Goal: Task Accomplishment & Management: Manage account settings

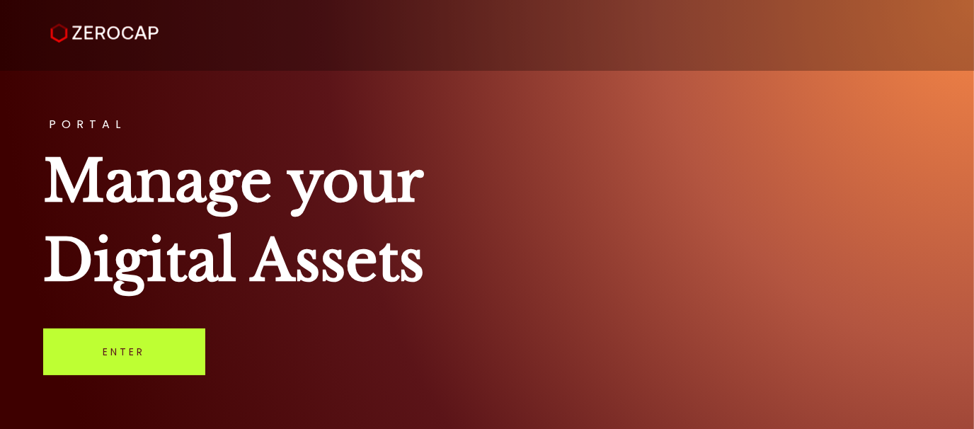
click at [141, 347] on link "Enter" at bounding box center [124, 352] width 162 height 47
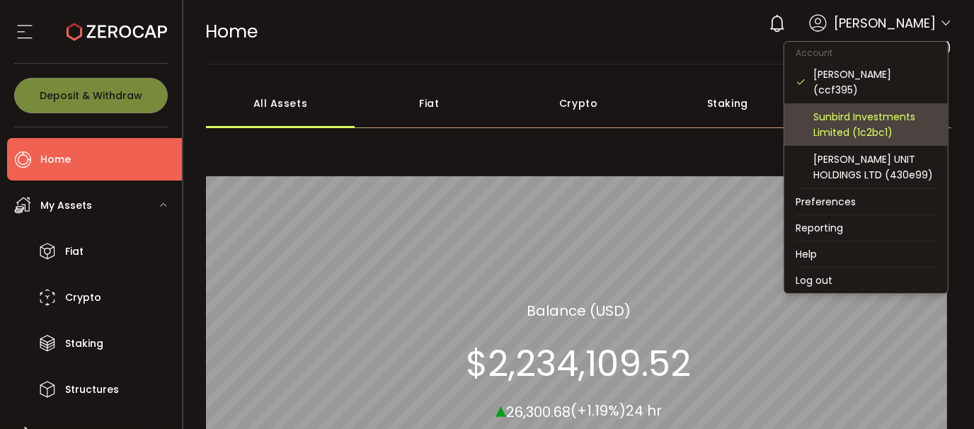
click at [878, 123] on div "Sunbird Investments Limited (1c2bc1)" at bounding box center [875, 124] width 123 height 31
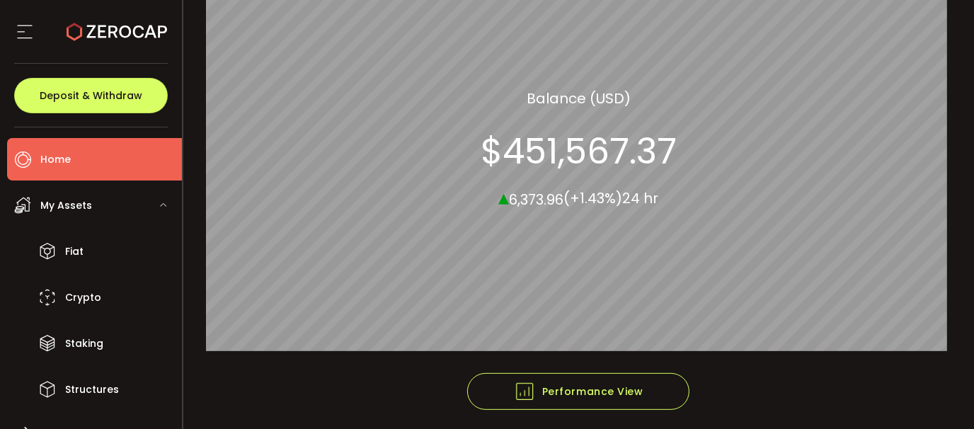
scroll to position [268, 0]
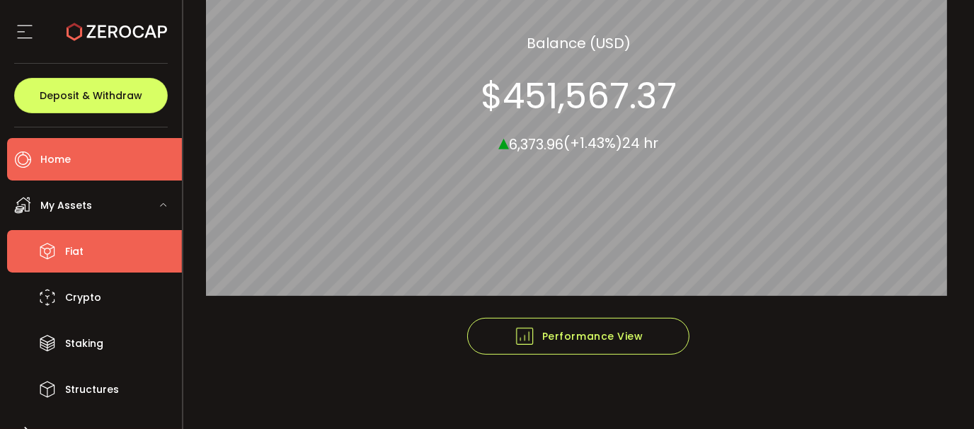
click at [89, 259] on li "Fiat" at bounding box center [94, 251] width 175 height 42
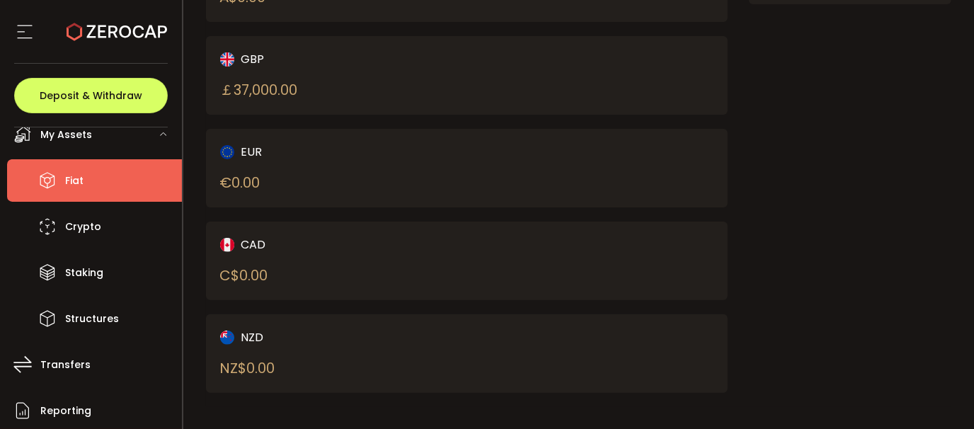
scroll to position [122, 0]
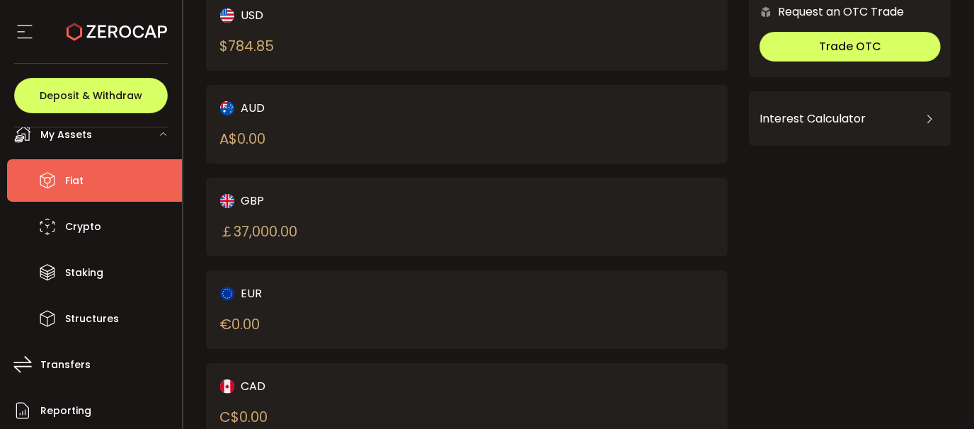
click at [268, 209] on div "GBP ￡ 37,000.00" at bounding box center [331, 217] width 222 height 50
click at [256, 229] on div "￡ 37,000.00" at bounding box center [259, 231] width 78 height 21
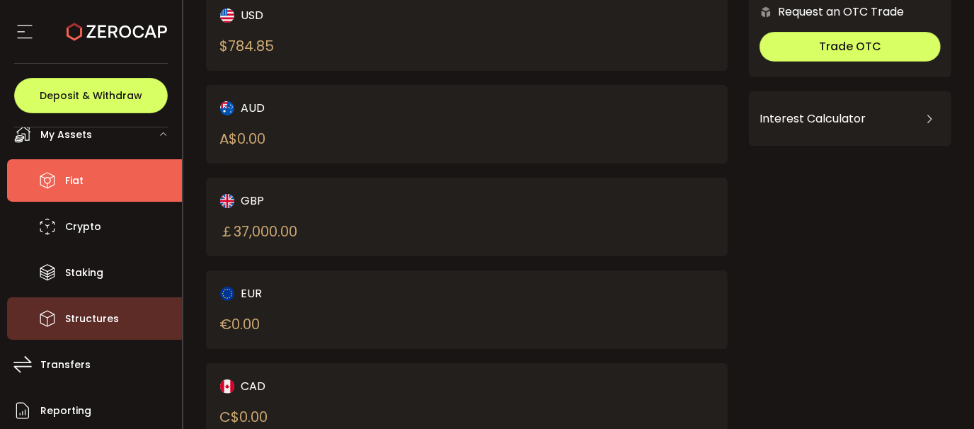
scroll to position [206, 0]
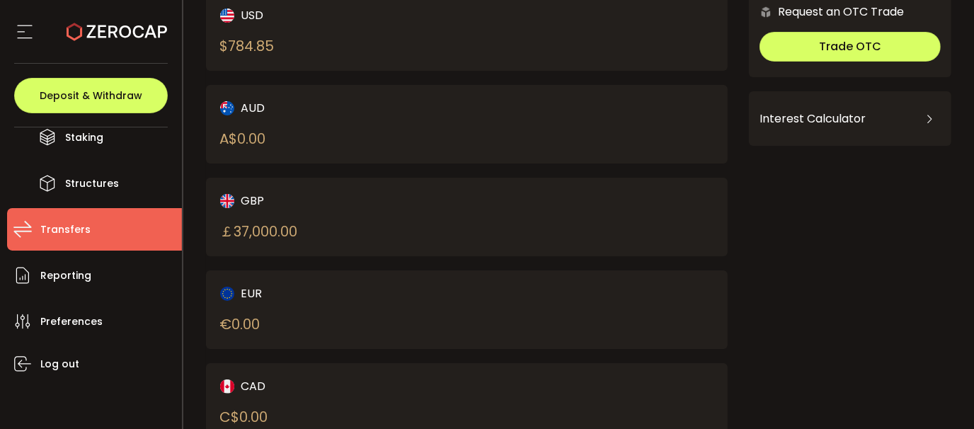
click at [88, 234] on li "Transfers" at bounding box center [94, 229] width 175 height 42
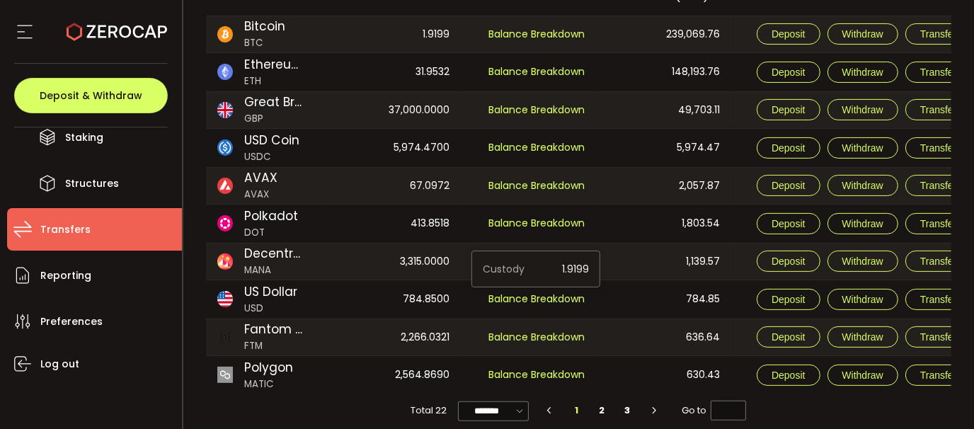
scroll to position [217, 0]
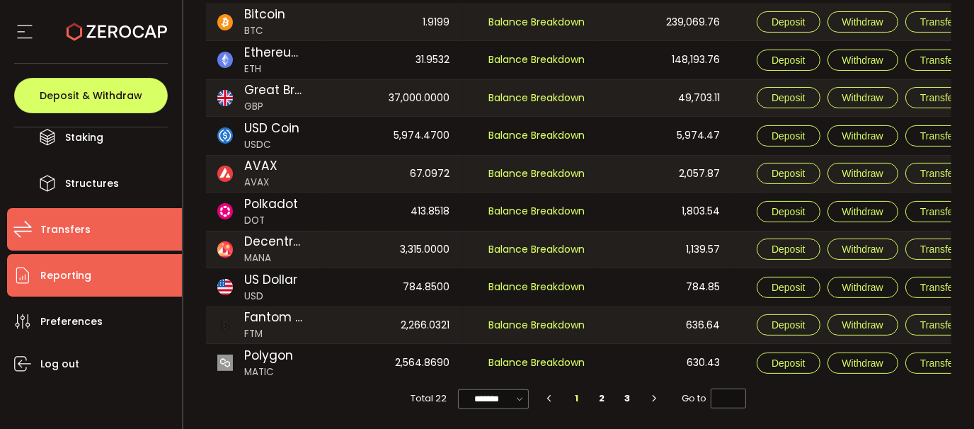
click at [91, 277] on li "Reporting" at bounding box center [94, 275] width 175 height 42
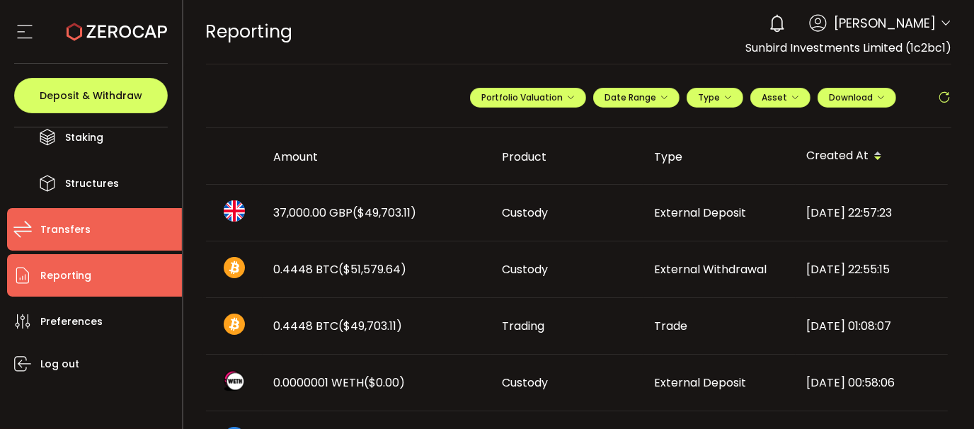
click at [74, 232] on span "Transfers" at bounding box center [65, 230] width 50 height 21
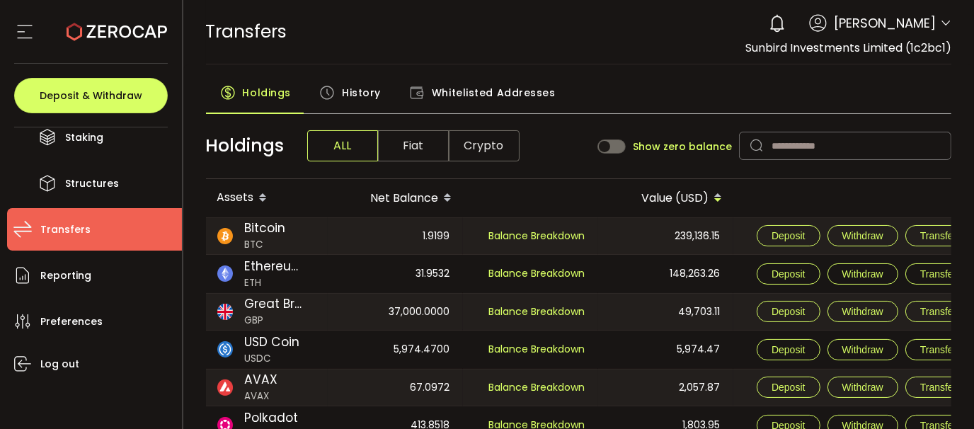
click at [409, 148] on span "Fiat" at bounding box center [413, 145] width 71 height 31
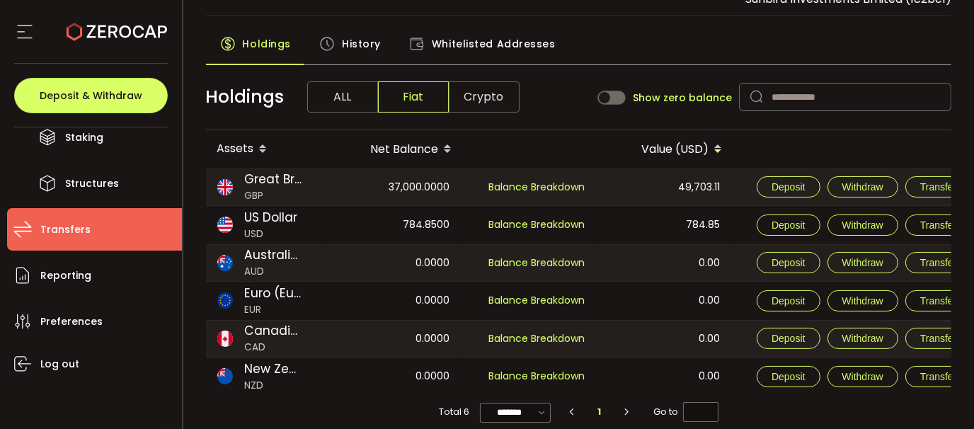
scroll to position [80, 0]
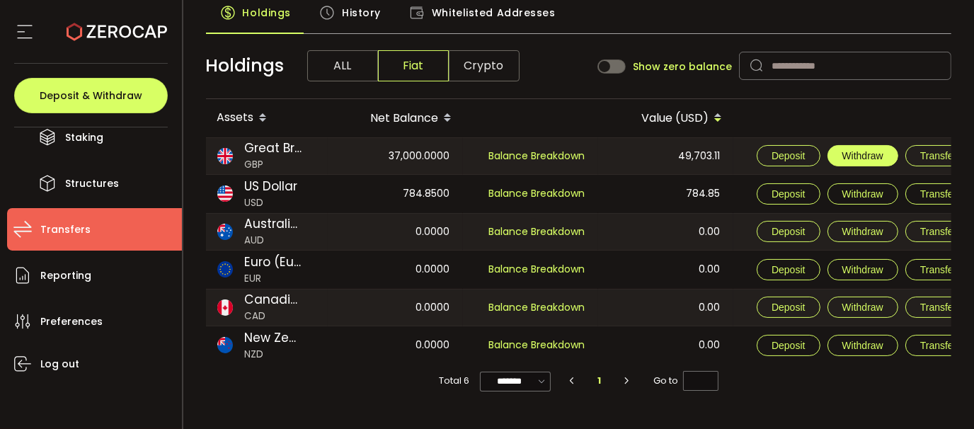
click at [876, 147] on button "Withdraw" at bounding box center [863, 155] width 71 height 21
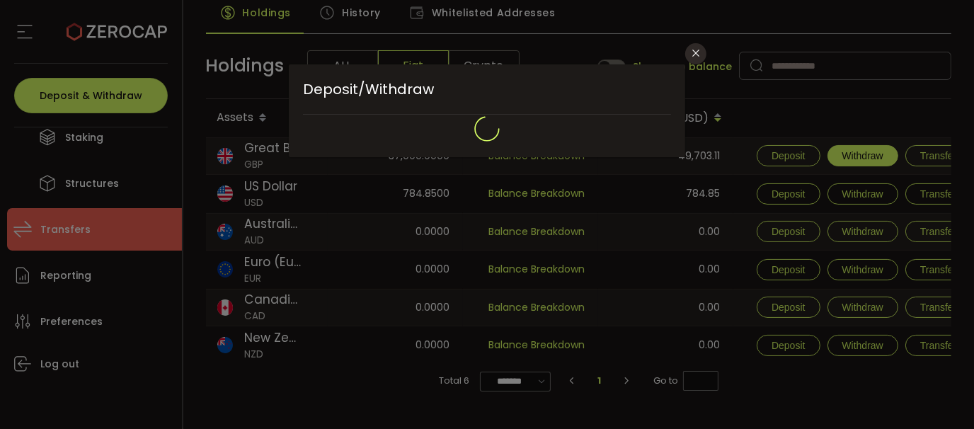
type input "**********"
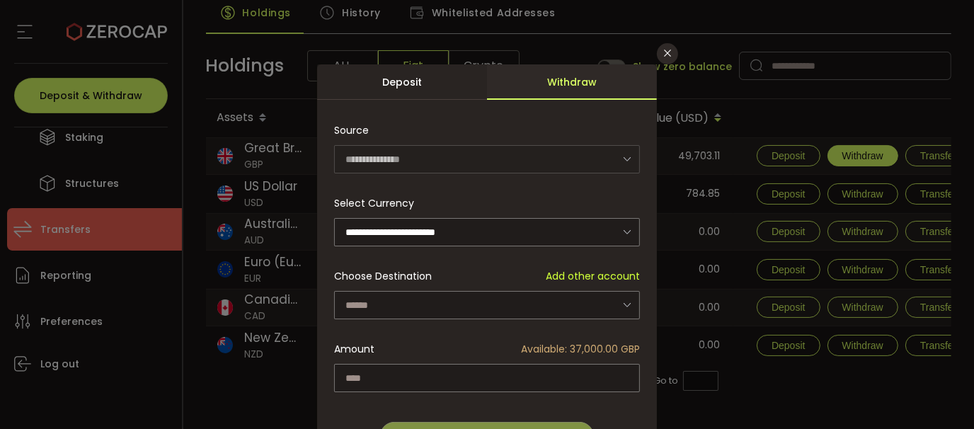
scroll to position [71, 0]
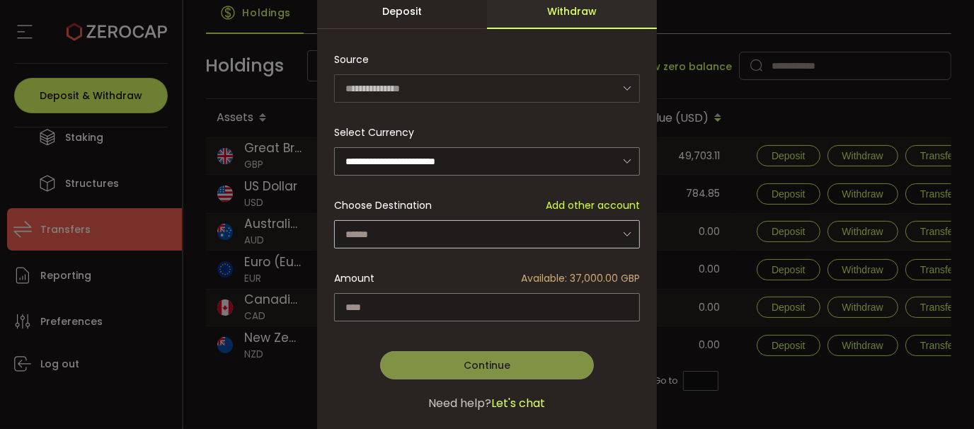
click at [624, 234] on icon "dialog" at bounding box center [628, 234] width 18 height 29
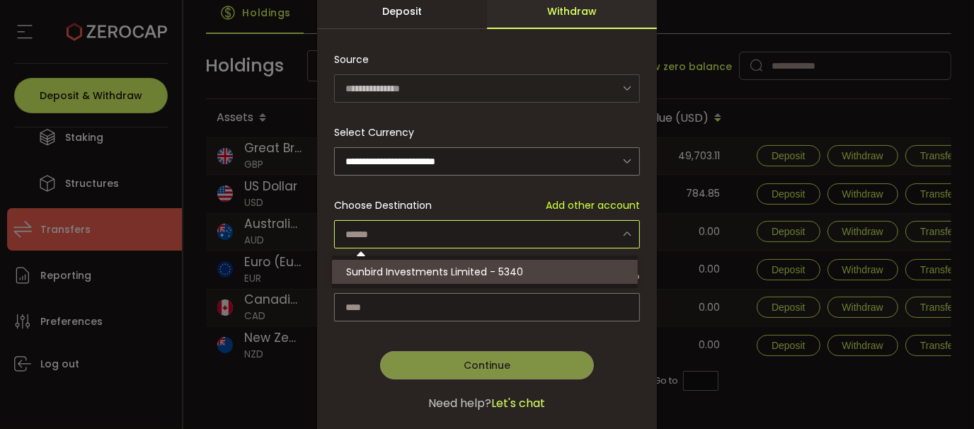
click at [504, 272] on span "Sunbird Investments Limited - 5340" at bounding box center [434, 272] width 177 height 14
type input "**********"
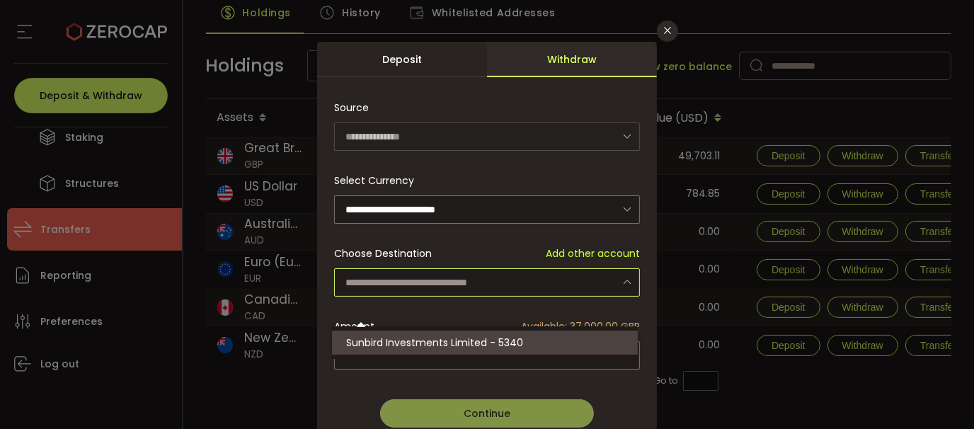
scroll to position [0, 0]
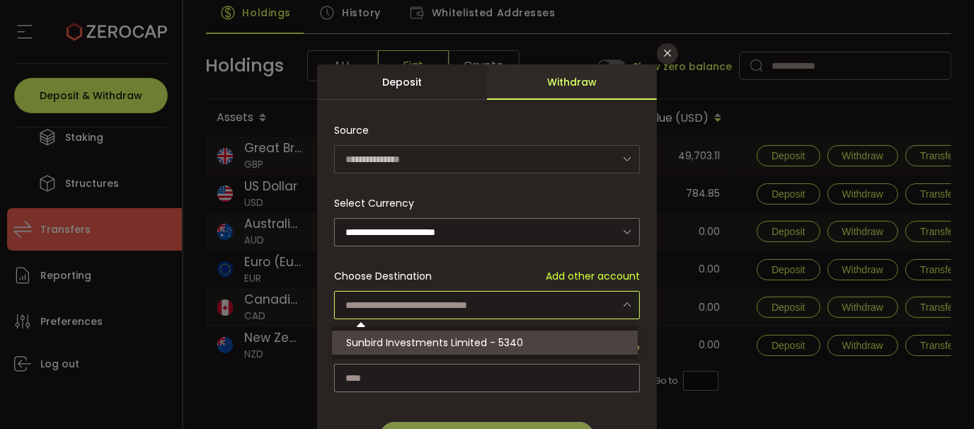
click at [630, 159] on icon "dialog" at bounding box center [628, 158] width 18 height 29
type input "**********"
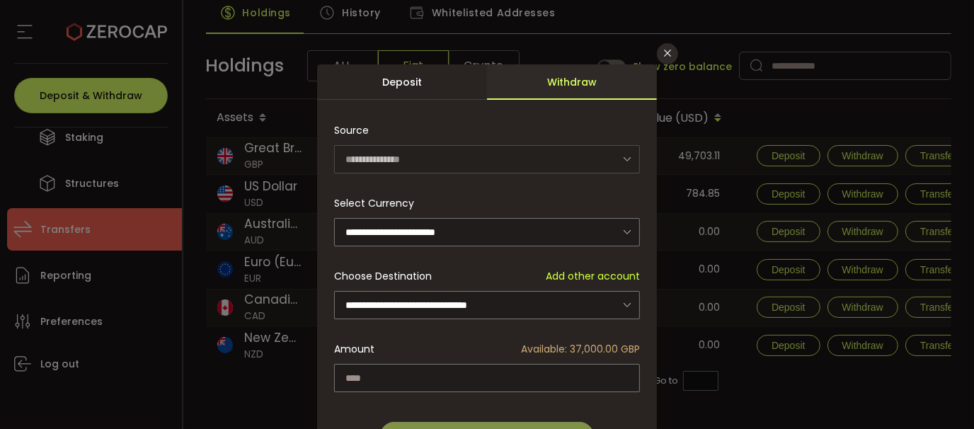
click at [622, 156] on icon "dialog" at bounding box center [628, 158] width 18 height 29
click at [414, 374] on input "dialog" at bounding box center [487, 378] width 306 height 28
click at [349, 375] on input "********" at bounding box center [487, 378] width 306 height 28
type input "********"
click at [617, 408] on div "Continue Go Back Submit" at bounding box center [487, 422] width 306 height 57
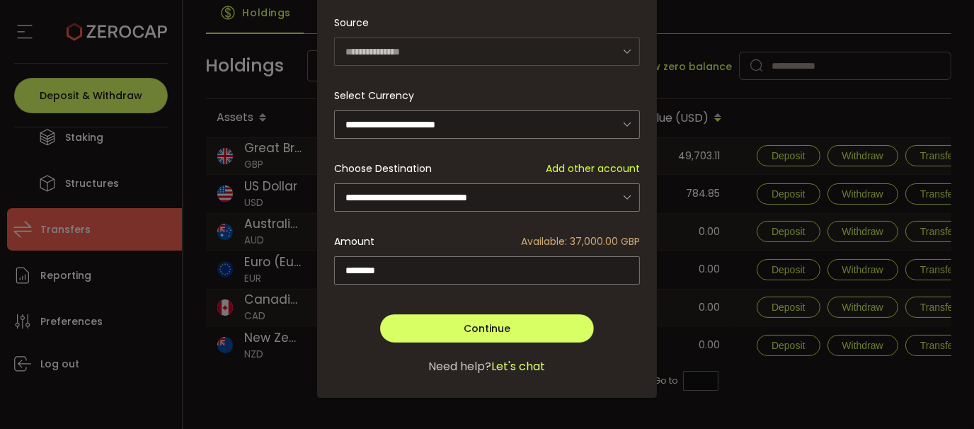
scroll to position [109, 0]
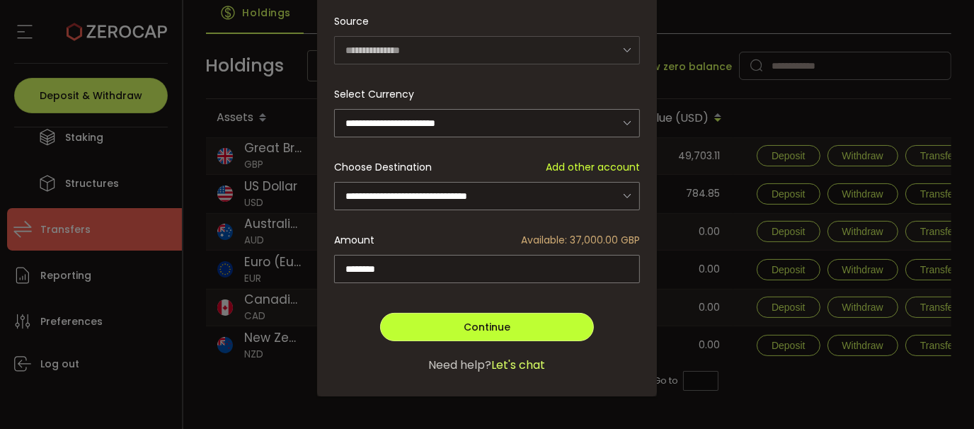
click at [502, 327] on span "Continue" at bounding box center [487, 327] width 47 height 14
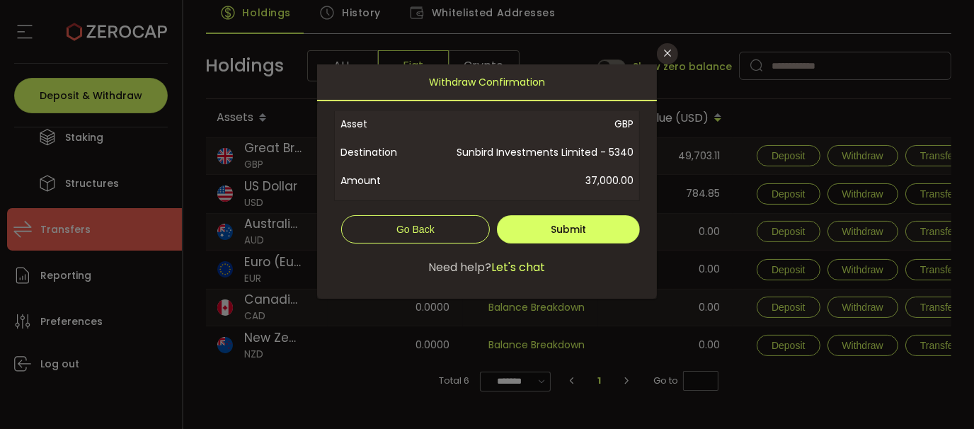
scroll to position [0, 0]
click at [588, 227] on button "Submit" at bounding box center [568, 229] width 143 height 28
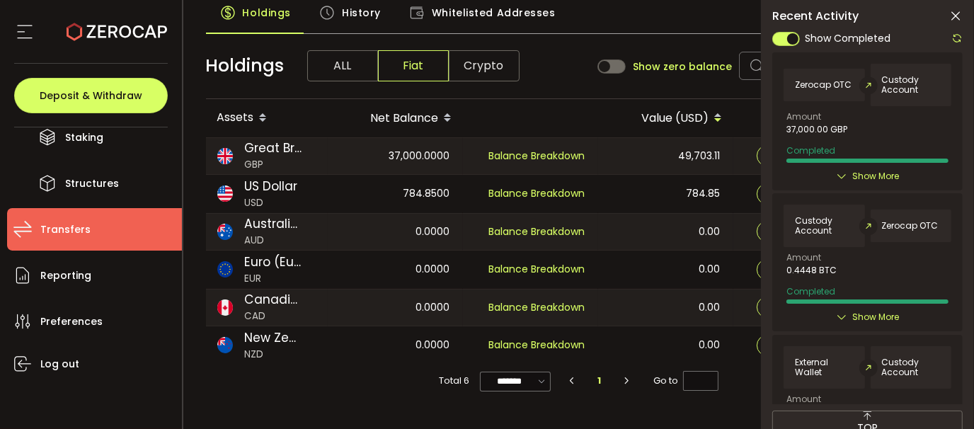
click at [887, 176] on span "Show More" at bounding box center [876, 176] width 47 height 14
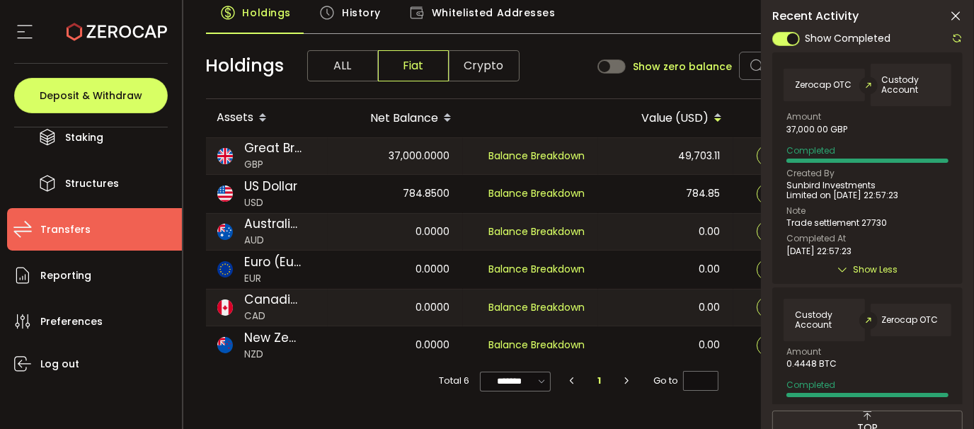
scroll to position [71, 0]
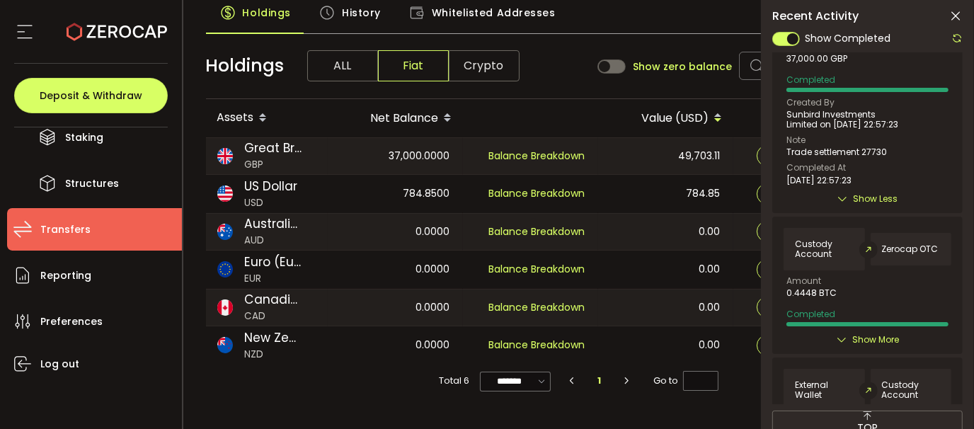
click at [884, 197] on span "Show Less" at bounding box center [876, 199] width 45 height 14
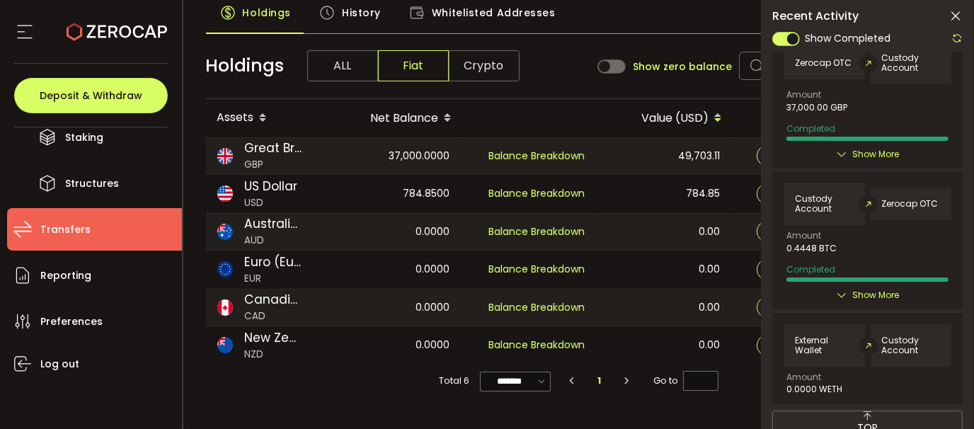
scroll to position [0, 0]
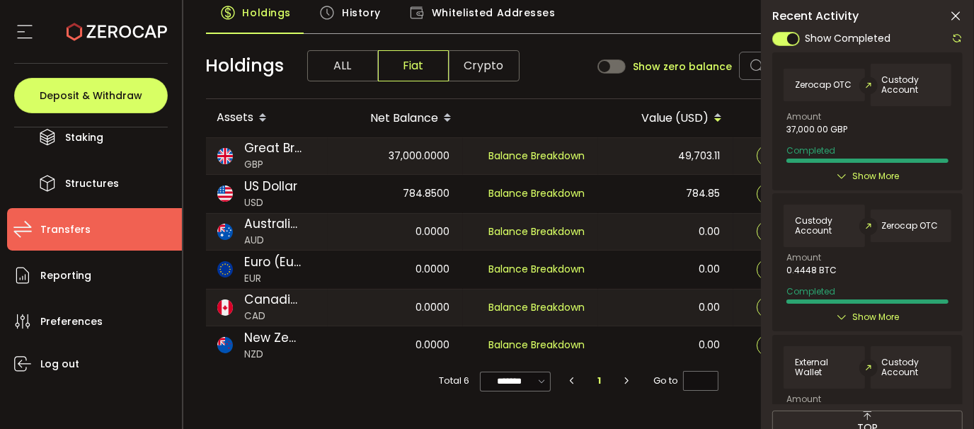
click at [793, 38] on span at bounding box center [786, 39] width 27 height 14
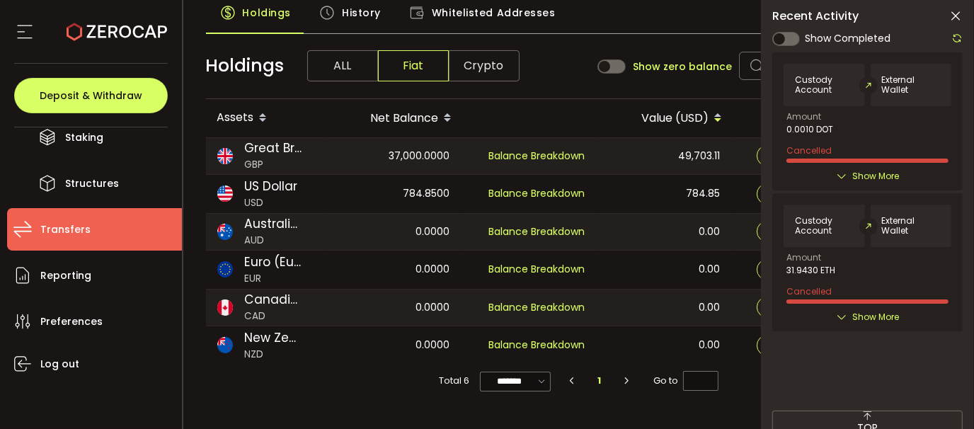
click at [790, 35] on span at bounding box center [786, 39] width 27 height 14
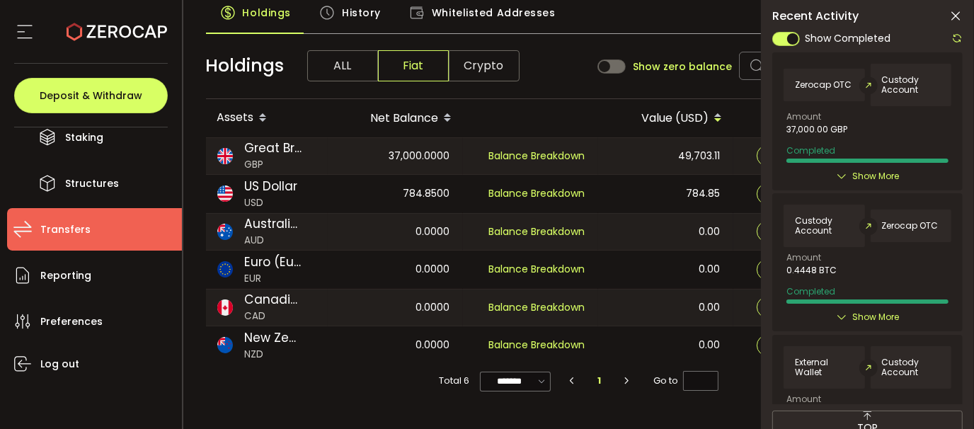
click at [955, 18] on icon at bounding box center [956, 16] width 14 height 14
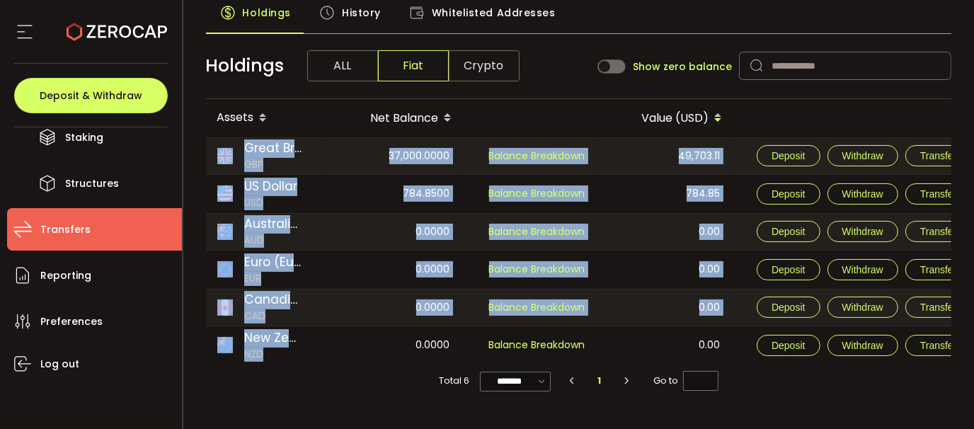
drag, startPoint x: 375, startPoint y: 362, endPoint x: 322, endPoint y: 365, distance: 52.5
click at [322, 365] on div "Great Britain Pound GBP 37,000.0000 Balance Breakdown 49,703.11 Deposit Withdra…" at bounding box center [579, 250] width 746 height 227
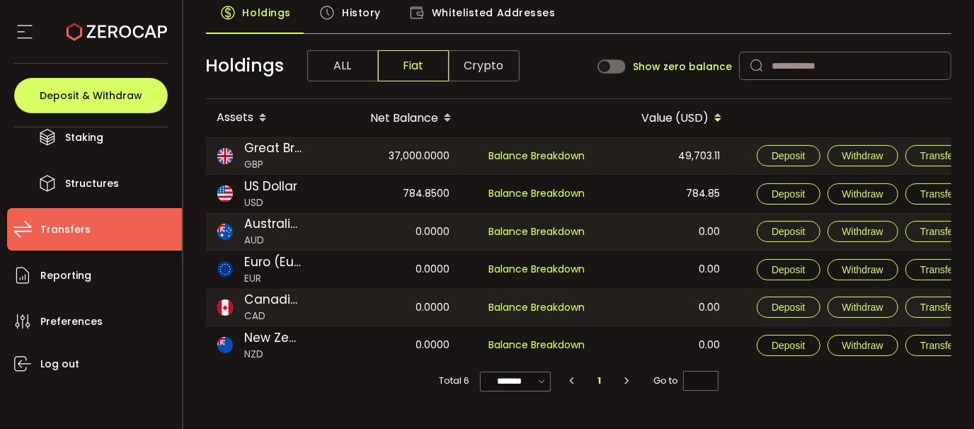
click at [374, 377] on div "Total 6 ******* 10/page 20/page 50/page 100/page 1 Go to *" at bounding box center [579, 381] width 746 height 33
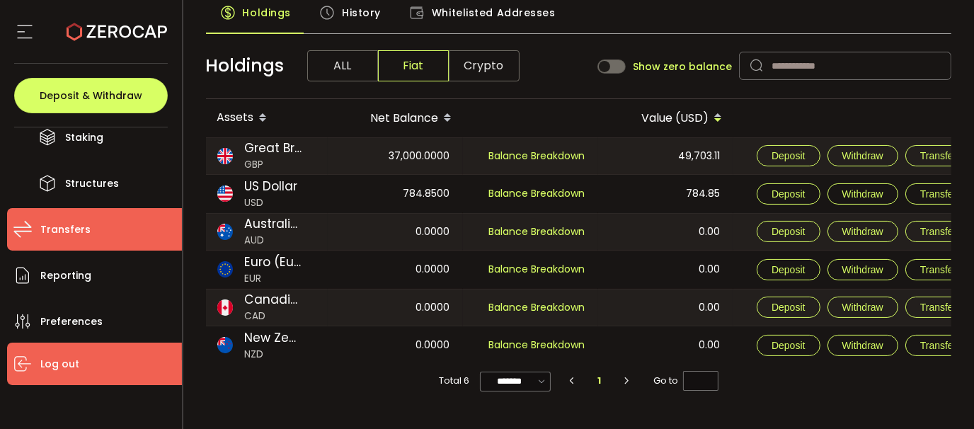
click at [64, 364] on span "Log out" at bounding box center [59, 364] width 39 height 21
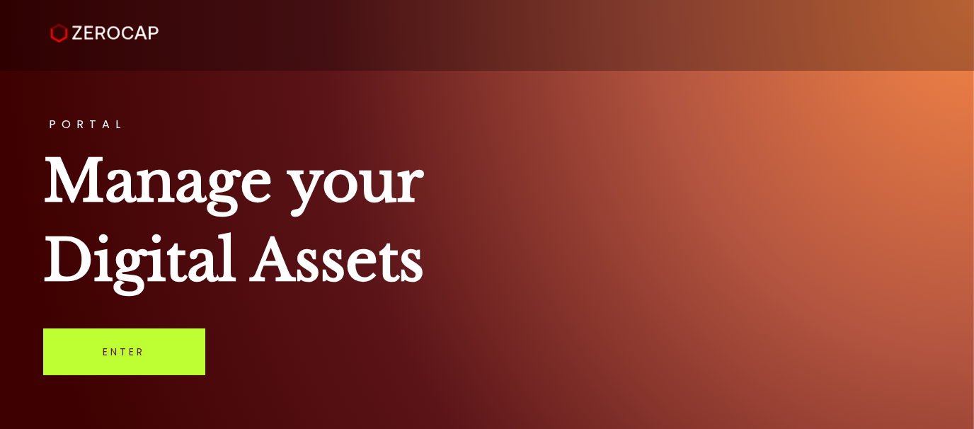
click at [169, 355] on link "Enter" at bounding box center [124, 352] width 162 height 47
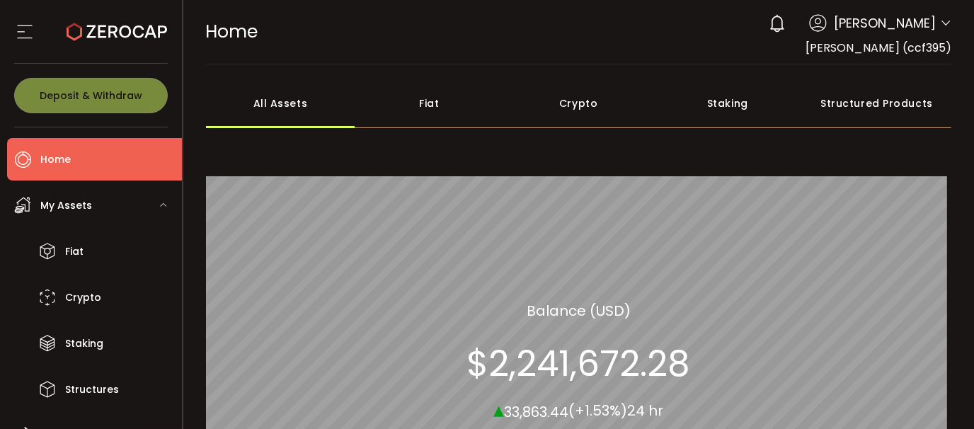
click at [940, 27] on icon at bounding box center [945, 23] width 11 height 11
click at [904, 25] on span "Deborah Jane Matcham" at bounding box center [885, 22] width 102 height 19
click at [933, 25] on div "0 Deborah Jane Matcham" at bounding box center [857, 23] width 190 height 31
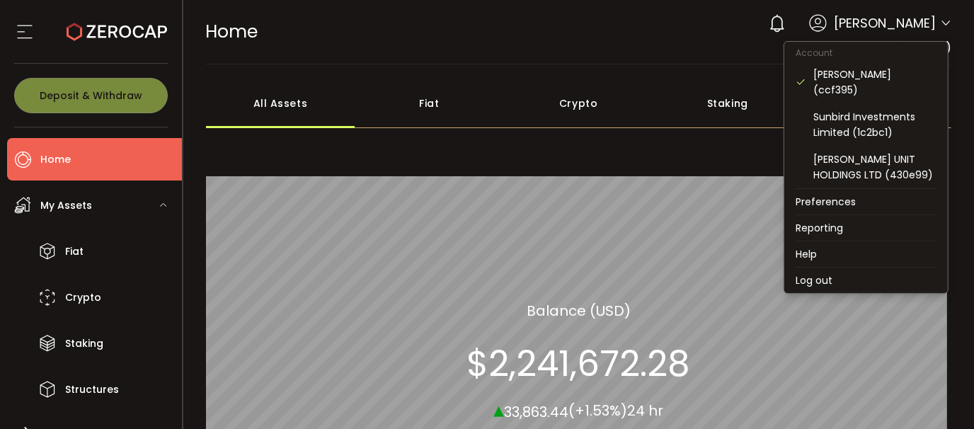
click at [945, 25] on icon at bounding box center [945, 23] width 11 height 11
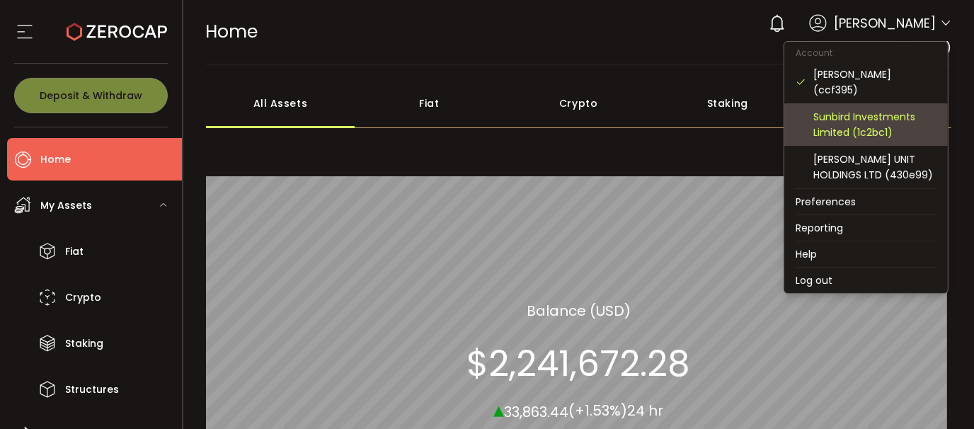
click at [871, 119] on div "Sunbird Investments Limited (1c2bc1)" at bounding box center [875, 124] width 123 height 31
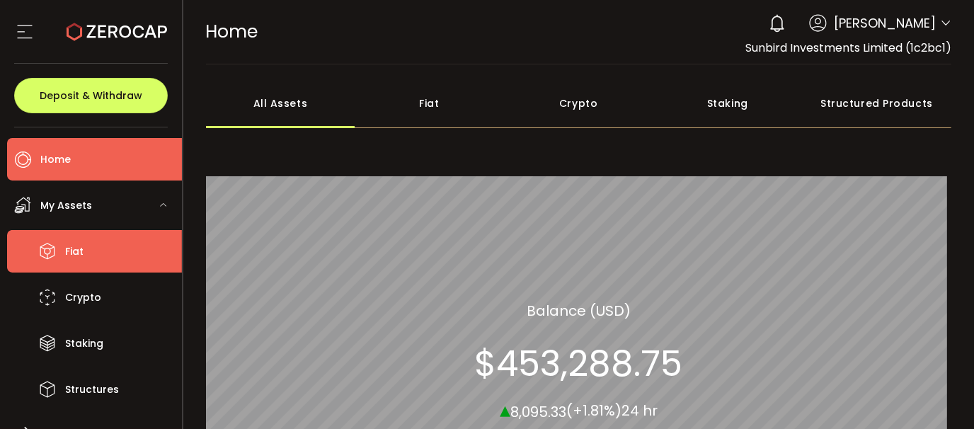
click at [81, 254] on span "Fiat" at bounding box center [74, 251] width 18 height 21
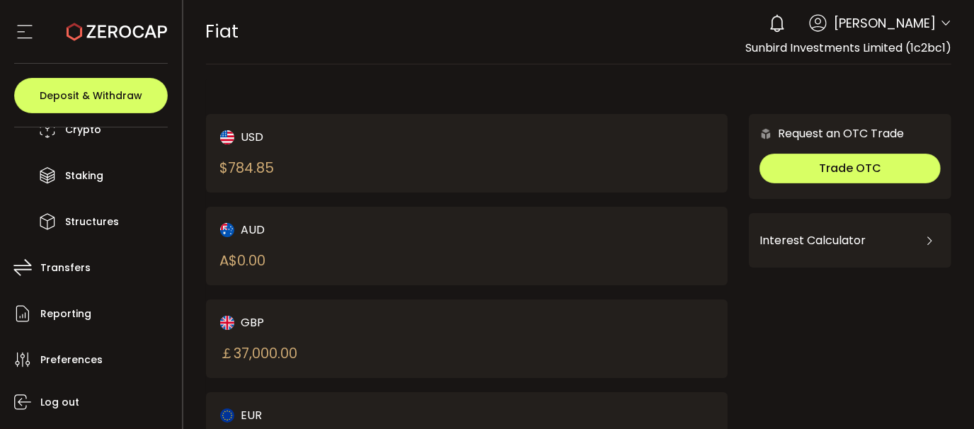
scroll to position [206, 0]
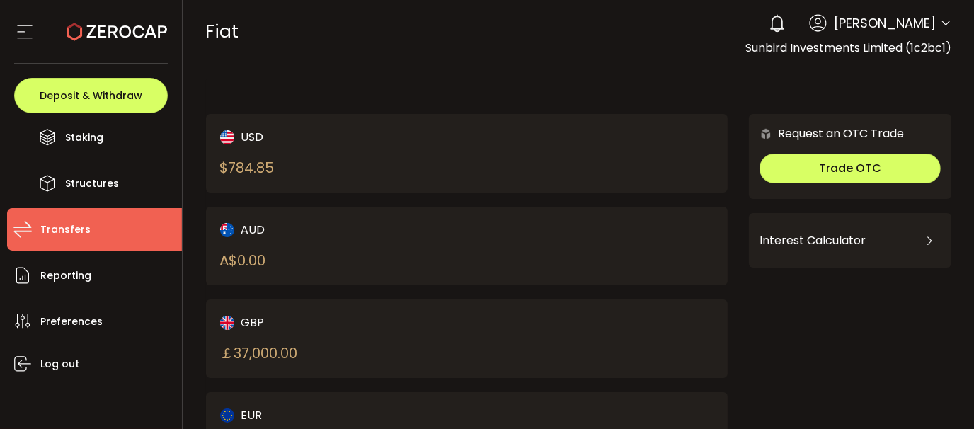
click at [87, 237] on li "Transfers" at bounding box center [94, 229] width 175 height 42
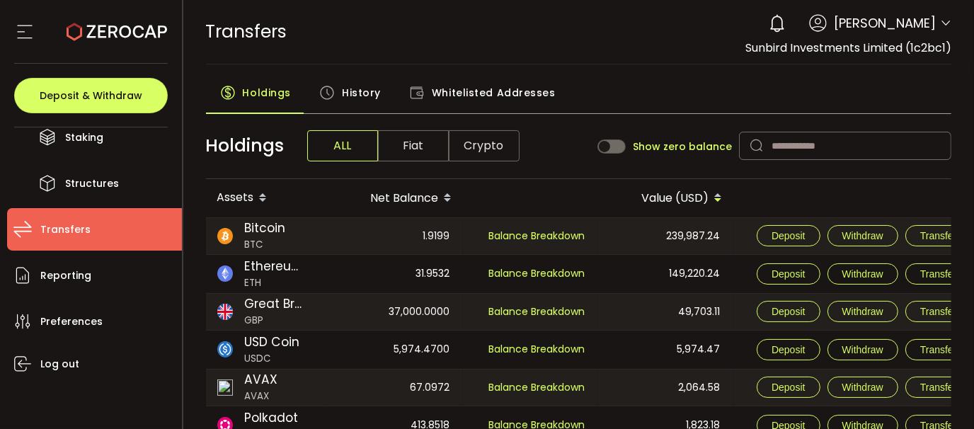
click at [419, 143] on span "Fiat" at bounding box center [413, 145] width 71 height 31
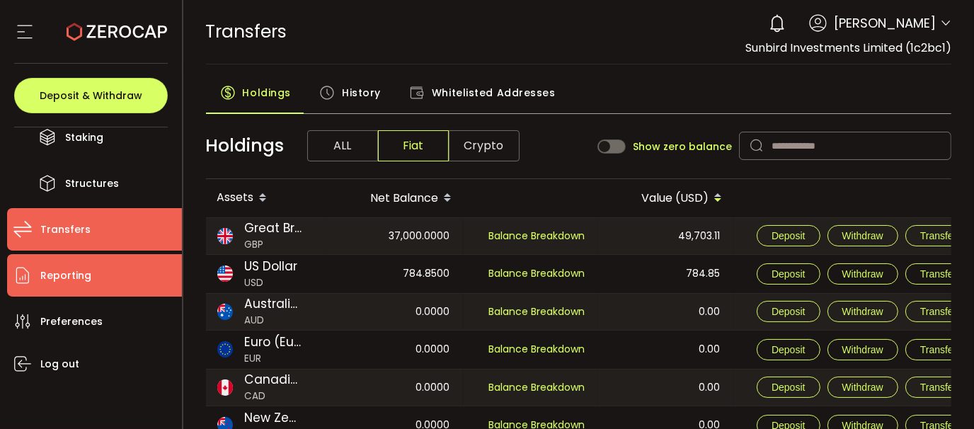
click at [67, 278] on span "Reporting" at bounding box center [65, 276] width 51 height 21
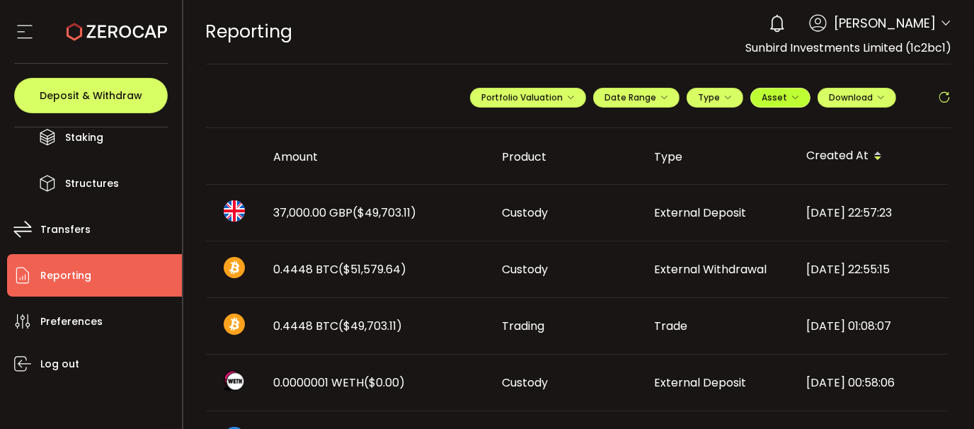
click at [771, 105] on button "Asset" at bounding box center [781, 98] width 60 height 20
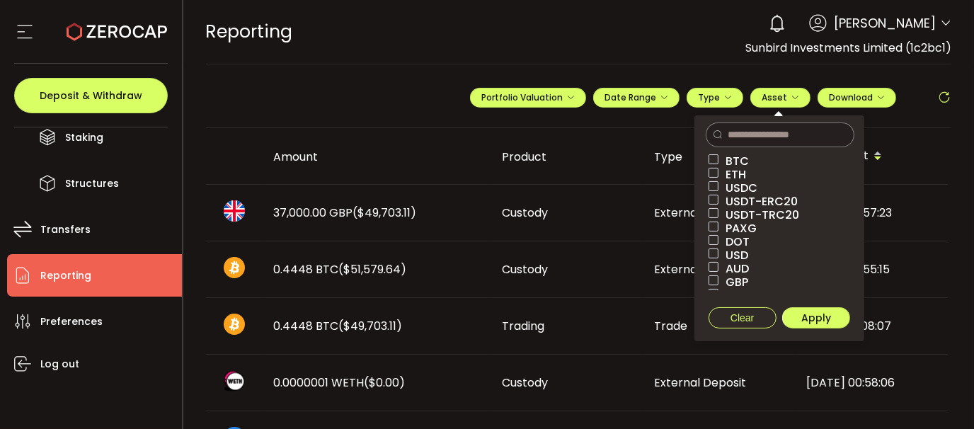
click at [723, 277] on span "GBP" at bounding box center [734, 281] width 30 height 13
click at [814, 318] on span "Apply" at bounding box center [817, 318] width 30 height 14
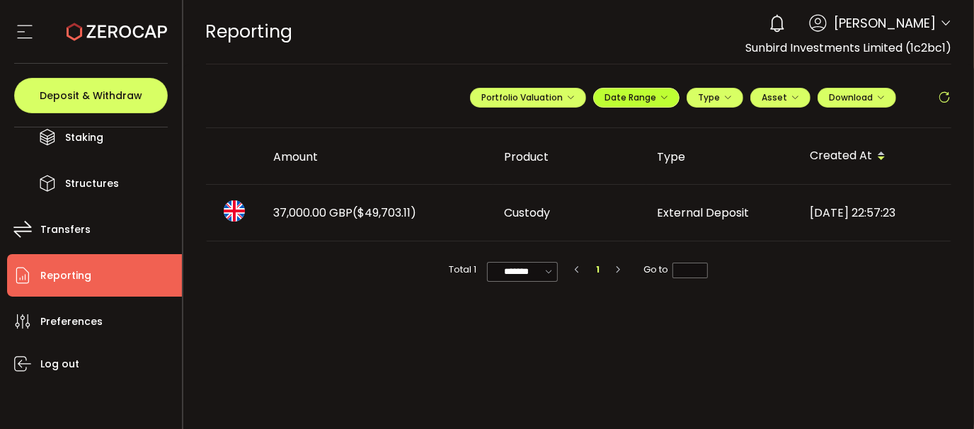
click at [668, 95] on icon "button" at bounding box center [664, 97] width 8 height 8
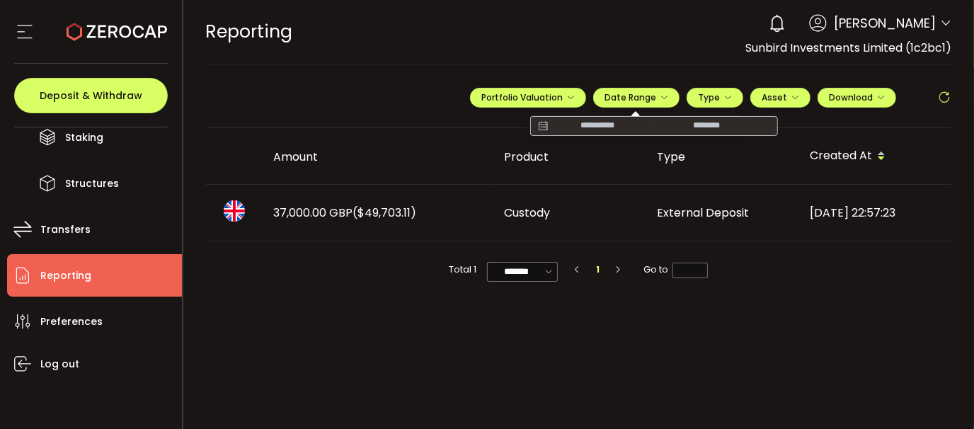
click at [552, 125] on icon at bounding box center [544, 126] width 18 height 14
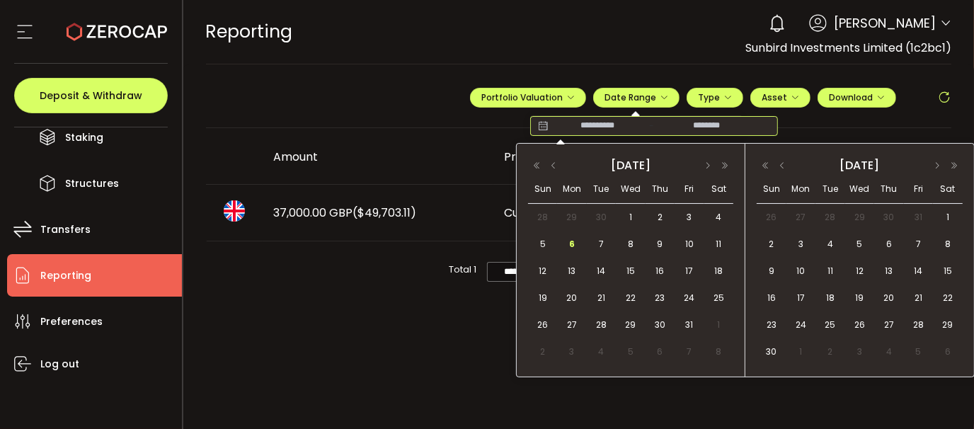
click at [574, 243] on span "6" at bounding box center [572, 244] width 17 height 17
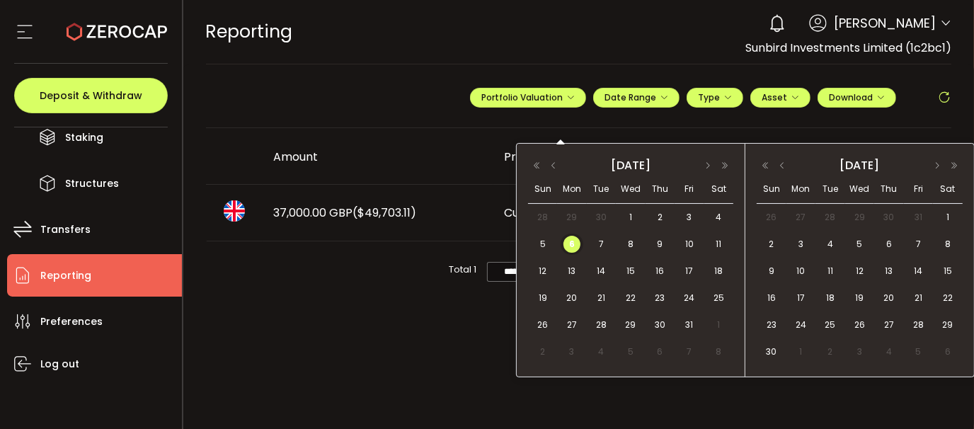
click at [576, 239] on span "6" at bounding box center [572, 244] width 17 height 17
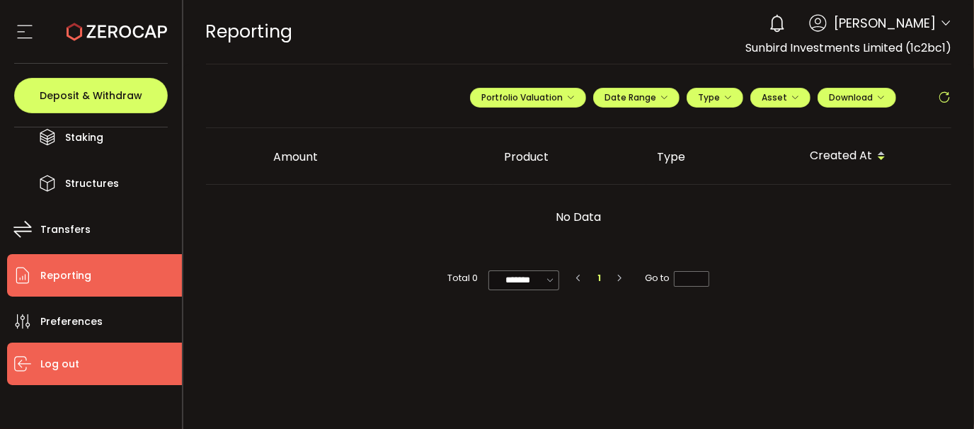
click at [68, 356] on span "Log out" at bounding box center [59, 364] width 39 height 21
